Goal: Find specific page/section

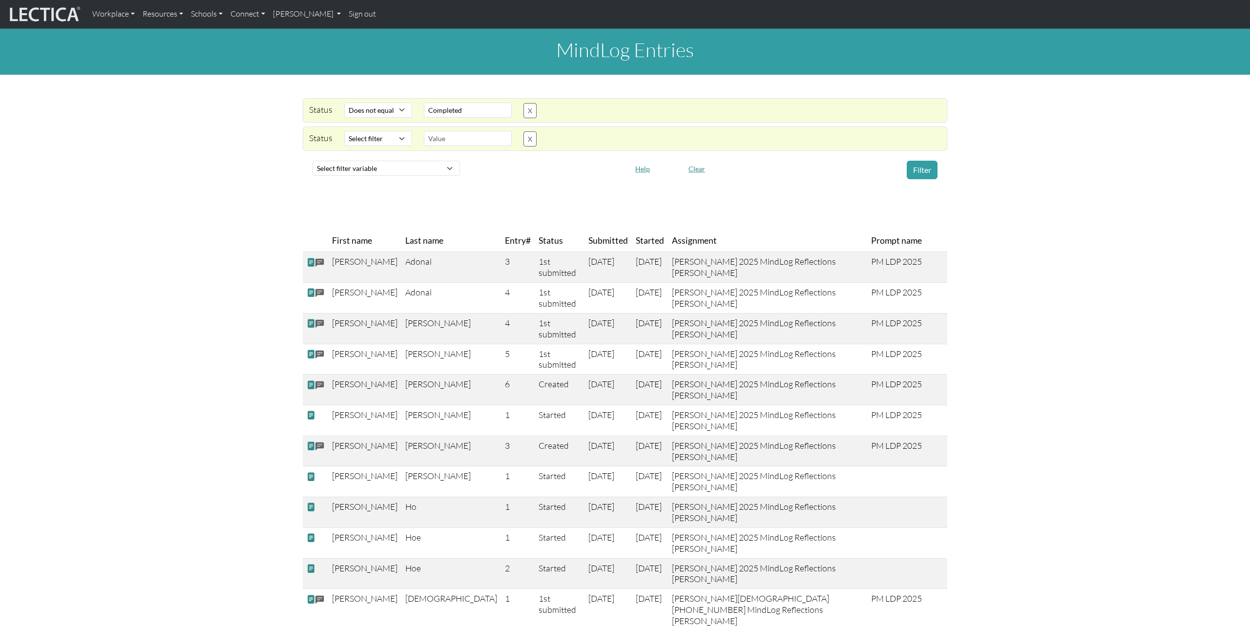
select select "not_iexact"
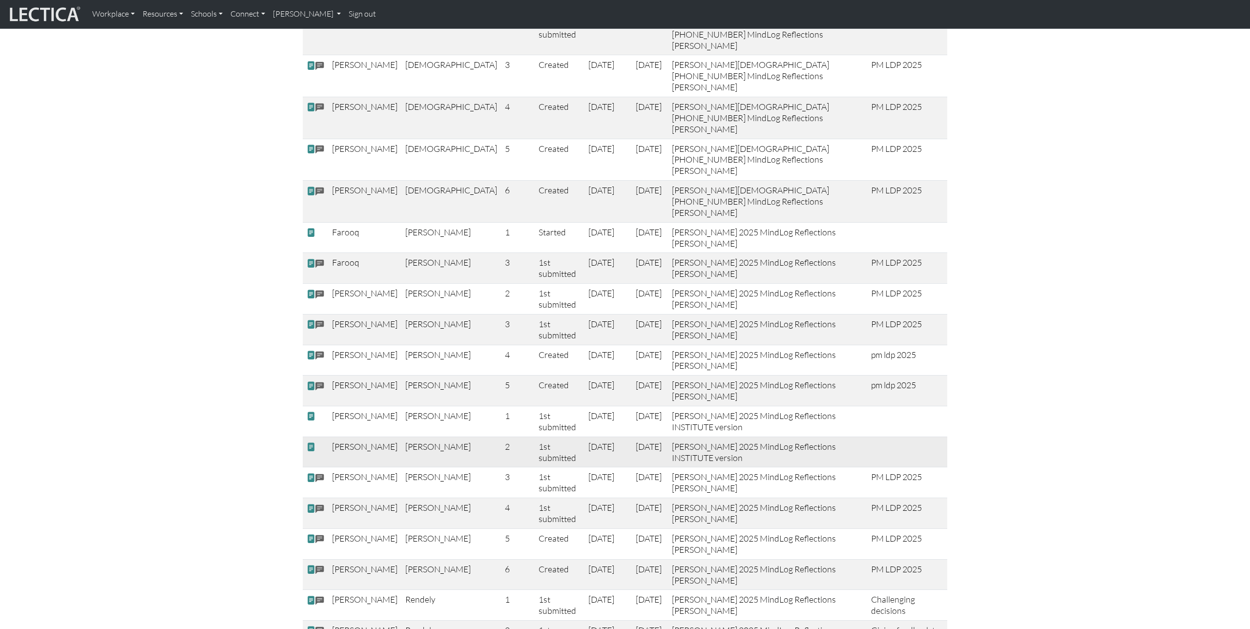
scroll to position [617, 0]
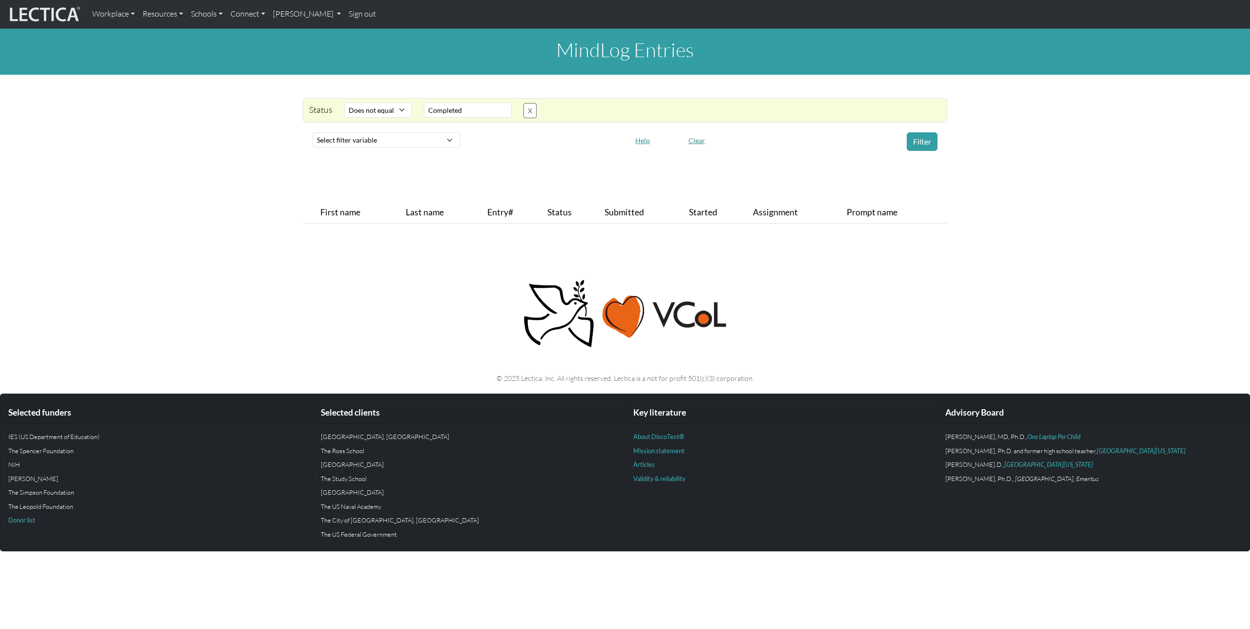
select select "not_iexact"
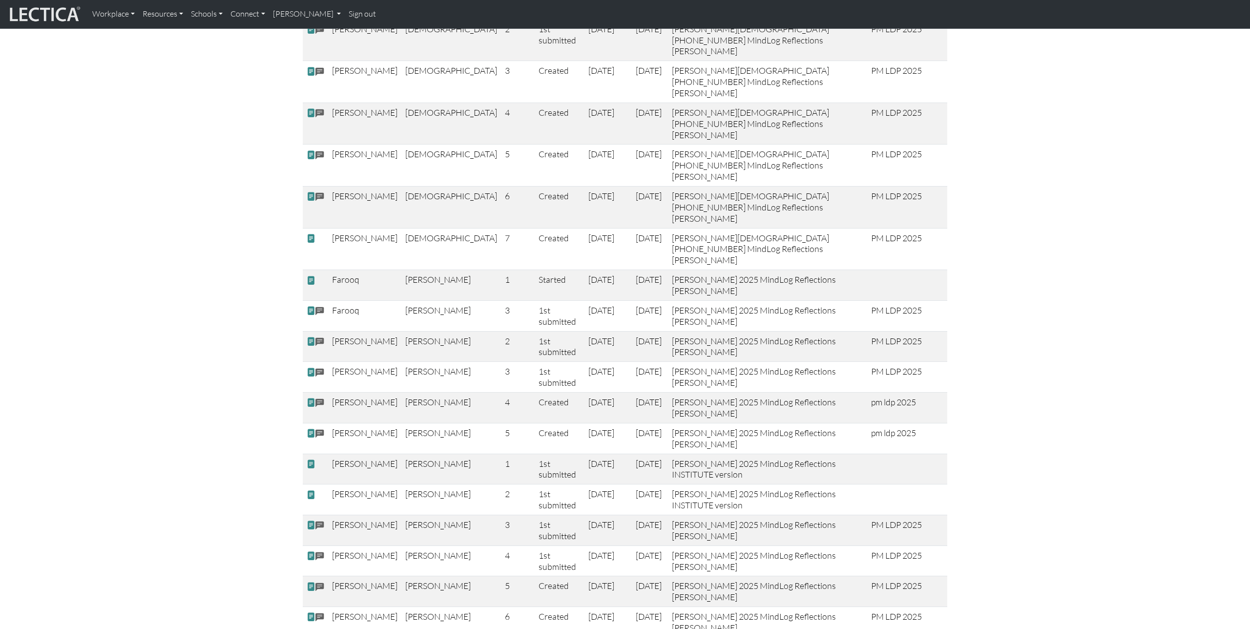
scroll to position [568, 0]
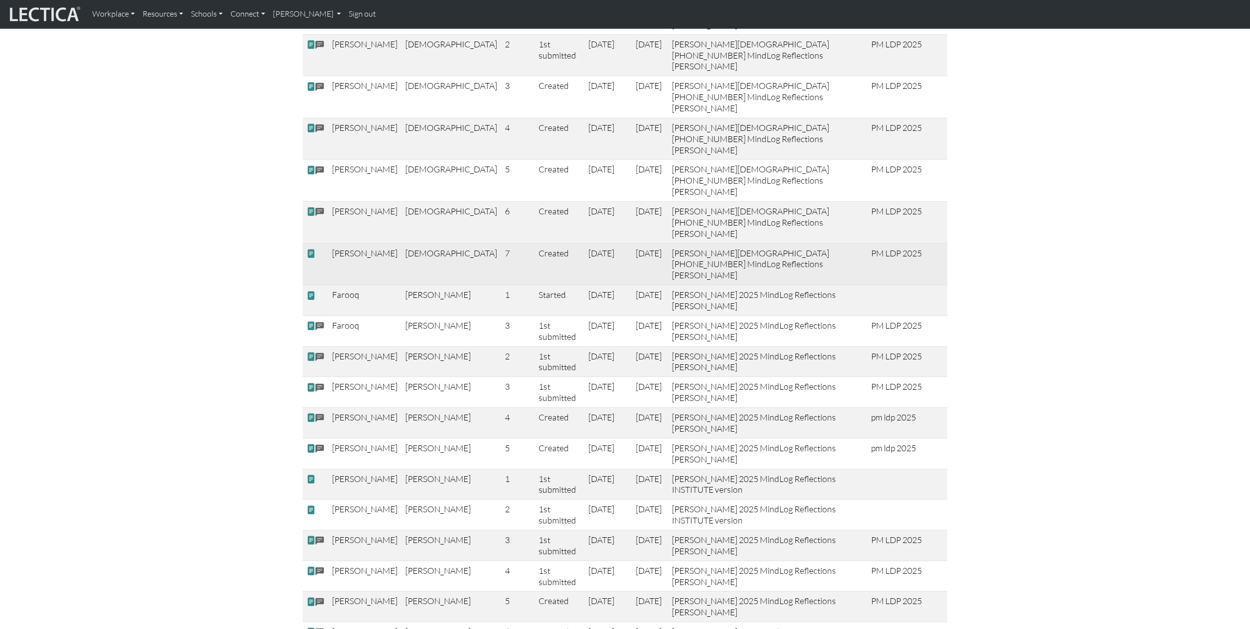
click at [311, 249] on span at bounding box center [311, 254] width 9 height 10
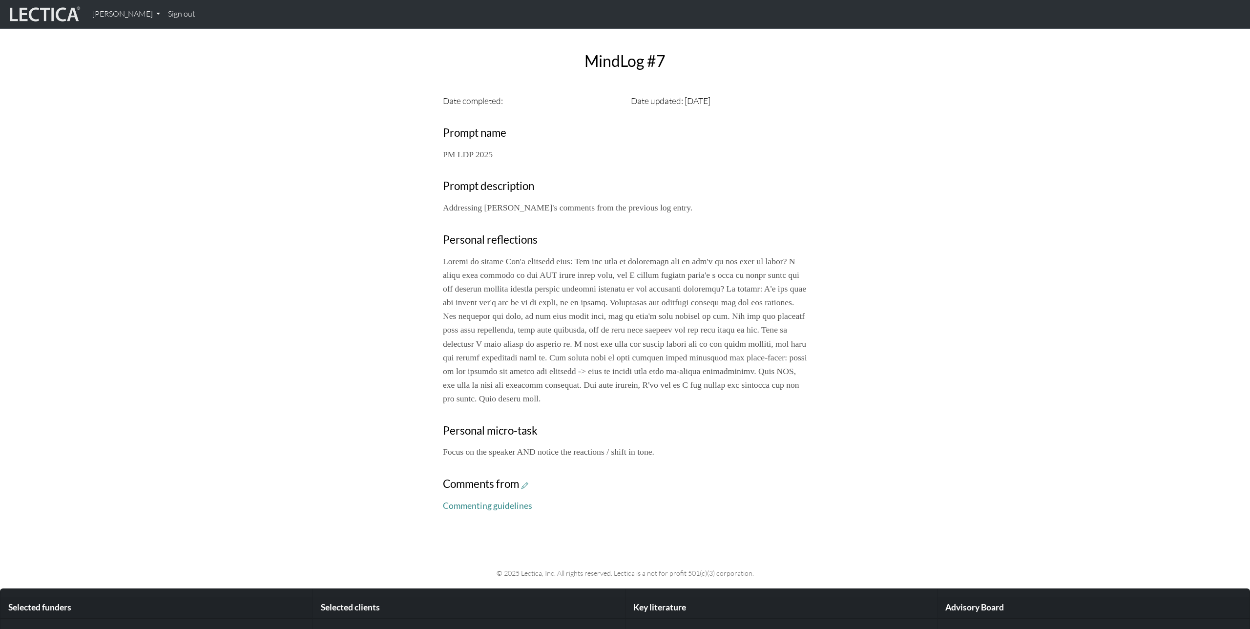
scroll to position [269, 0]
